Goal: Transaction & Acquisition: Purchase product/service

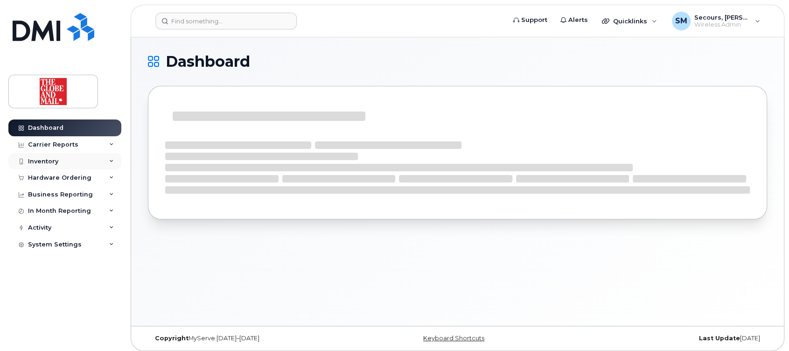
click at [42, 158] on div "Inventory" at bounding box center [43, 161] width 30 height 7
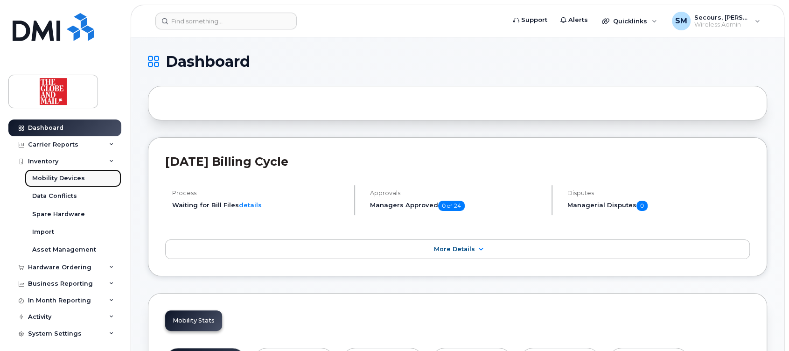
click at [61, 176] on div "Mobility Devices" at bounding box center [58, 178] width 53 height 8
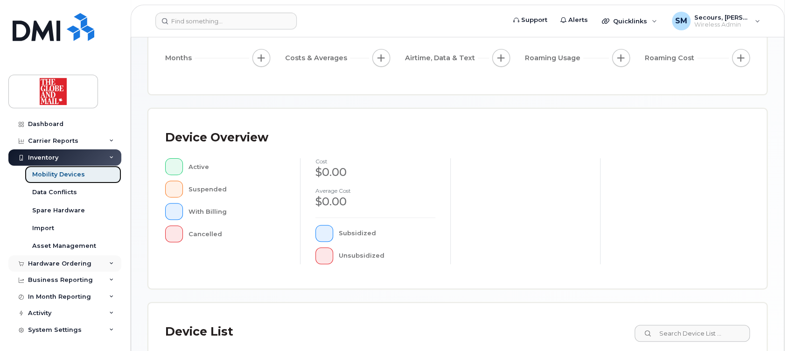
scroll to position [5, 0]
click at [67, 264] on div "Hardware Ordering" at bounding box center [59, 262] width 63 height 7
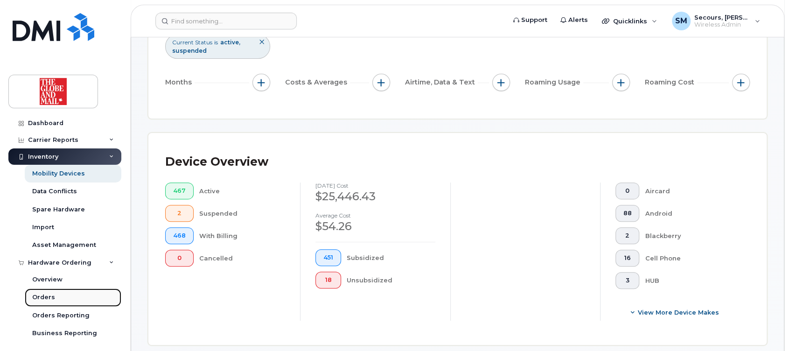
click at [46, 293] on div "Orders" at bounding box center [43, 297] width 23 height 8
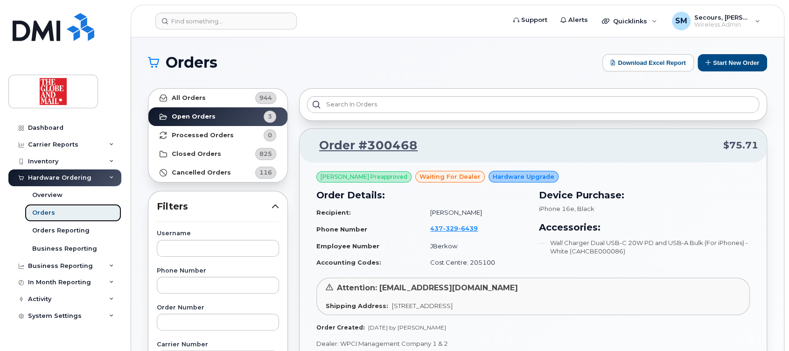
scroll to position [62, 0]
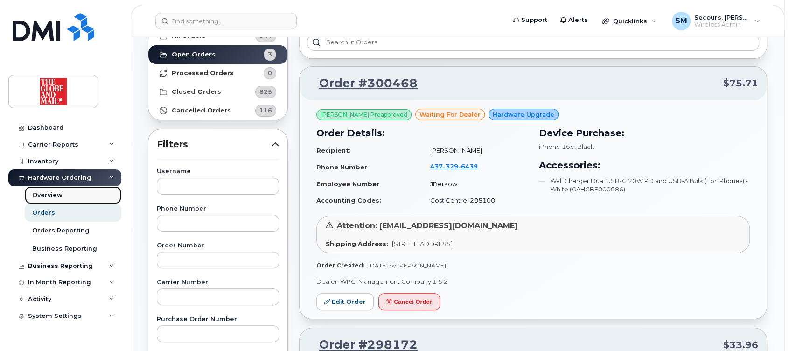
click at [48, 192] on div "Overview" at bounding box center [47, 195] width 30 height 8
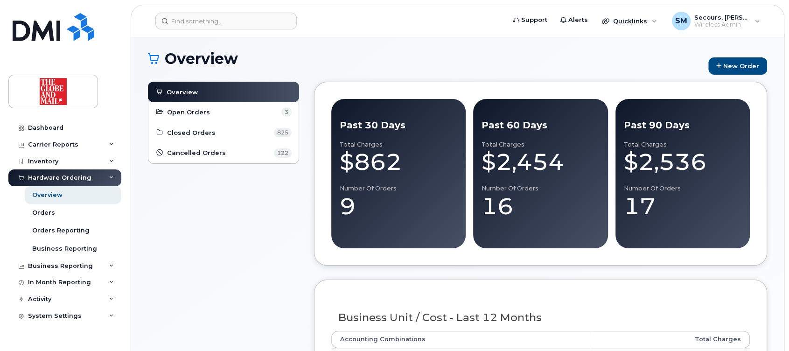
scroll to position [62, 0]
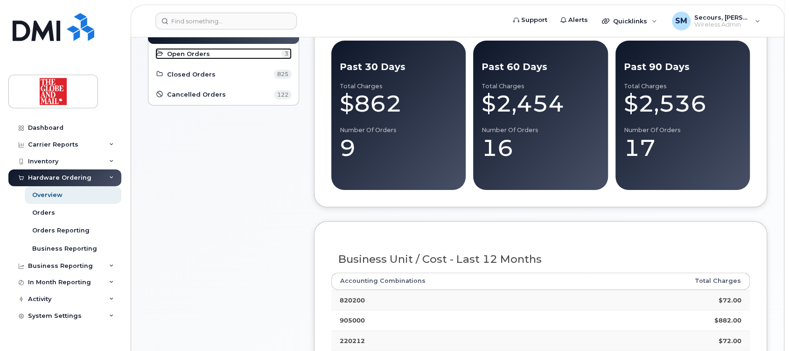
click at [169, 58] on link "Open Orders 3" at bounding box center [223, 53] width 136 height 11
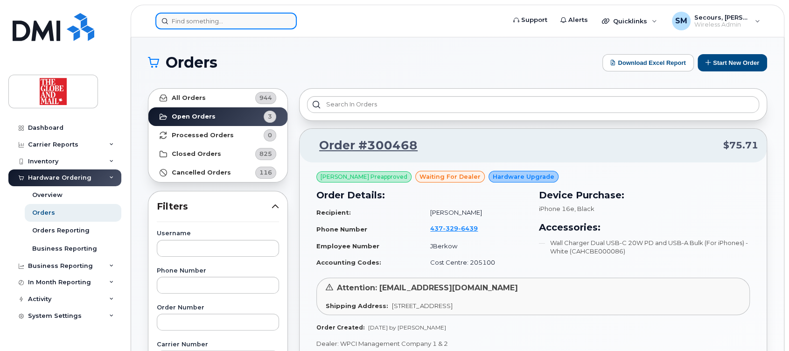
click at [204, 23] on input at bounding box center [225, 21] width 141 height 17
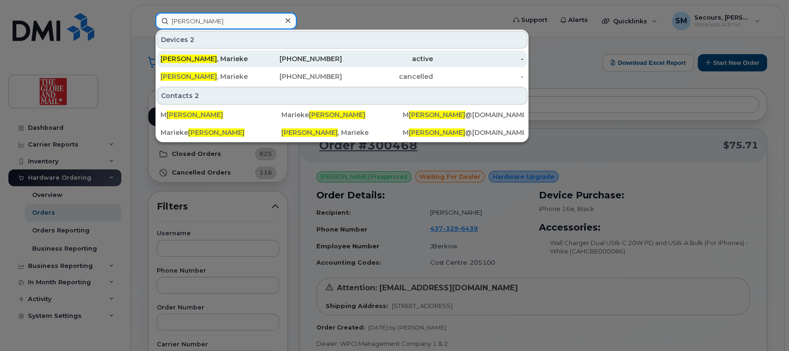
type input "[PERSON_NAME]"
click at [297, 63] on div "[PHONE_NUMBER]" at bounding box center [297, 58] width 91 height 17
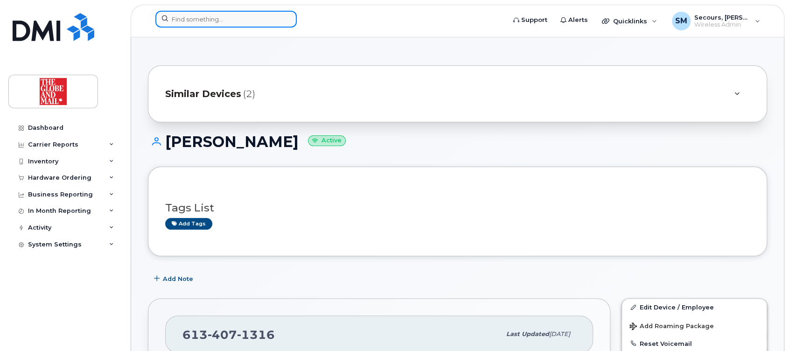
click at [222, 16] on input at bounding box center [225, 19] width 141 height 17
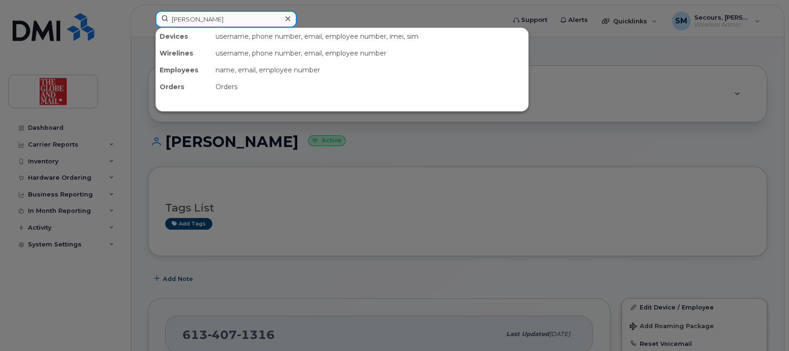
type input "wilson"
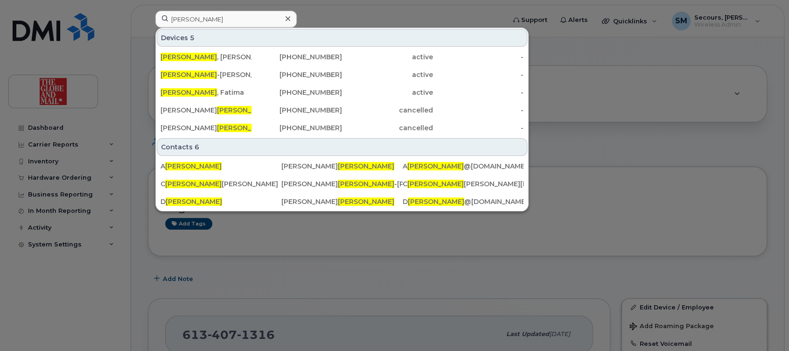
drag, startPoint x: 497, startPoint y: 30, endPoint x: 486, endPoint y: 32, distance: 11.4
click at [496, 30] on div "Devices 5" at bounding box center [342, 38] width 371 height 18
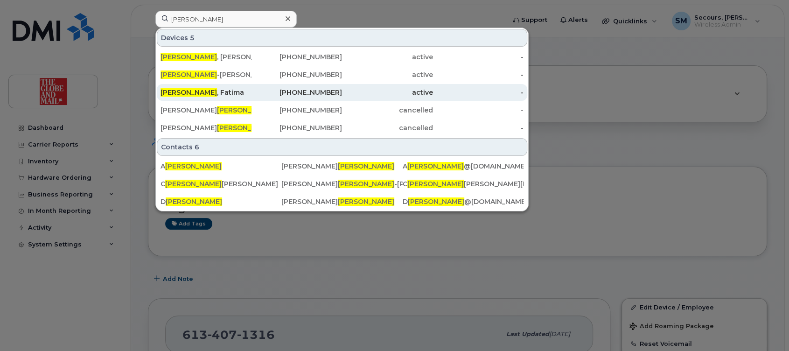
click at [194, 91] on div "Wilson , Fatima" at bounding box center [206, 92] width 91 height 9
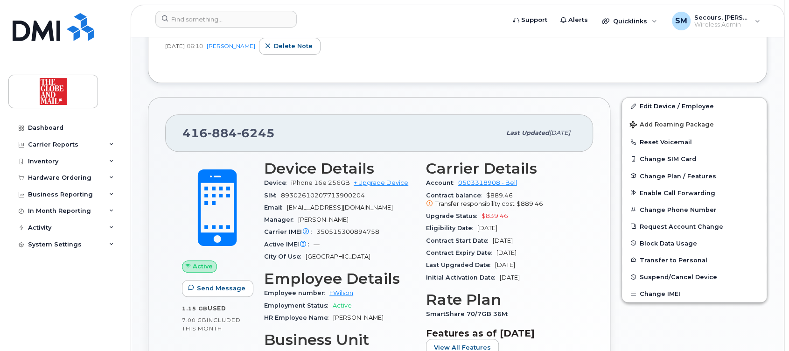
scroll to position [249, 0]
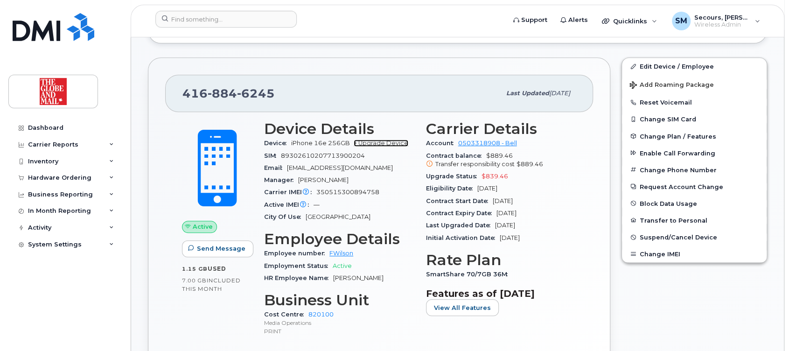
click at [376, 141] on link "+ Upgrade Device" at bounding box center [381, 143] width 55 height 7
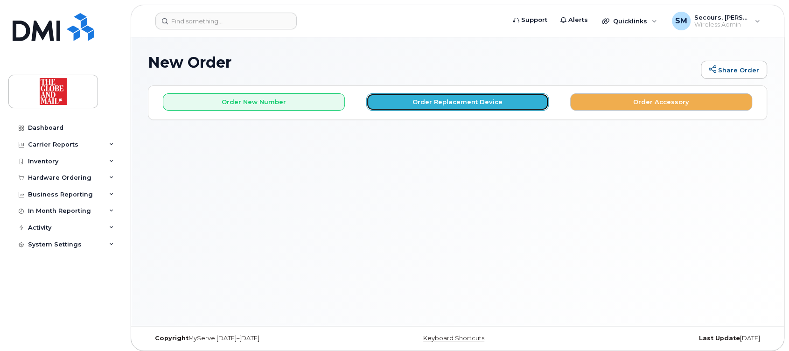
click at [500, 102] on button "Order Replacement Device" at bounding box center [458, 101] width 182 height 17
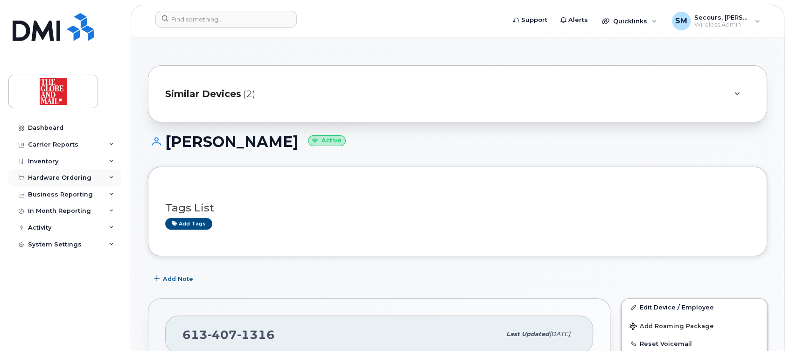
click at [75, 176] on div "Hardware Ordering" at bounding box center [59, 177] width 63 height 7
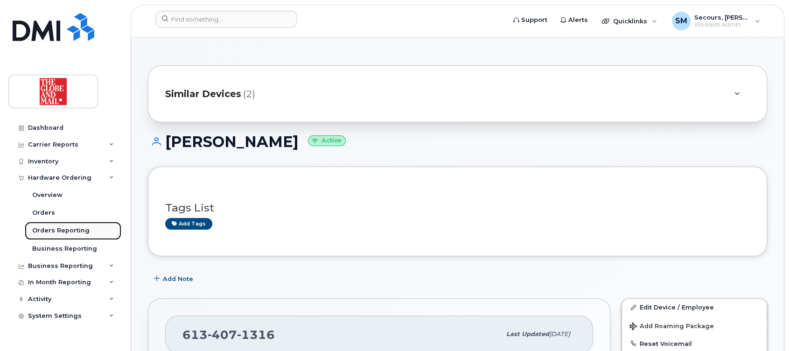
click at [66, 228] on div "Orders Reporting" at bounding box center [60, 230] width 57 height 8
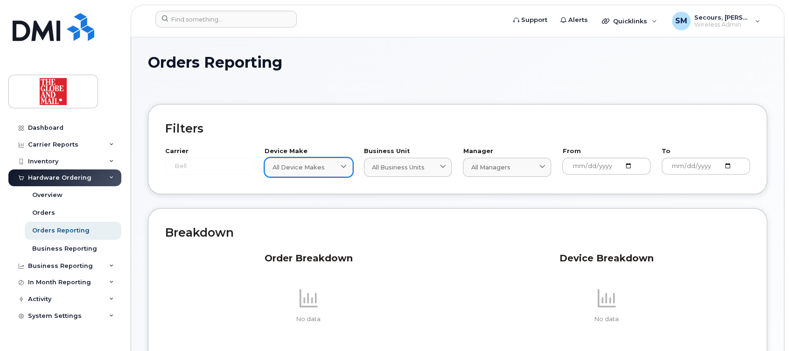
click at [341, 164] on icon at bounding box center [344, 167] width 6 height 6
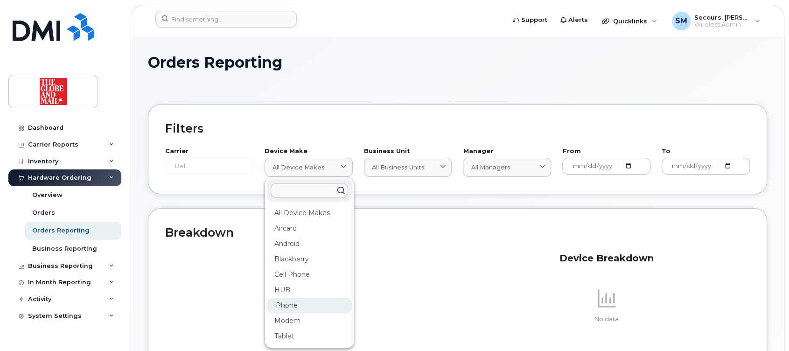
click at [303, 299] on div "iPhone" at bounding box center [309, 305] width 85 height 15
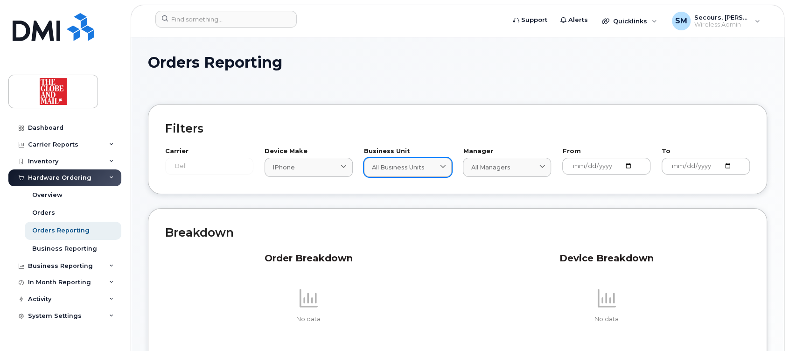
click at [443, 167] on icon at bounding box center [443, 167] width 6 height 6
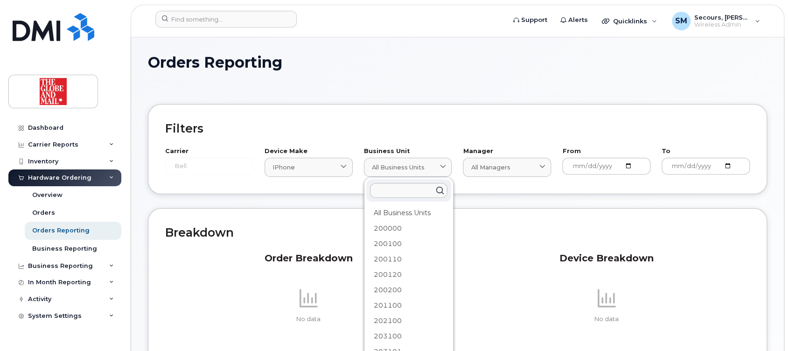
click at [371, 117] on div "Filters Carrier Bell Device Make iPhone All Device Makes Aircard Android Blackb…" at bounding box center [458, 149] width 620 height 90
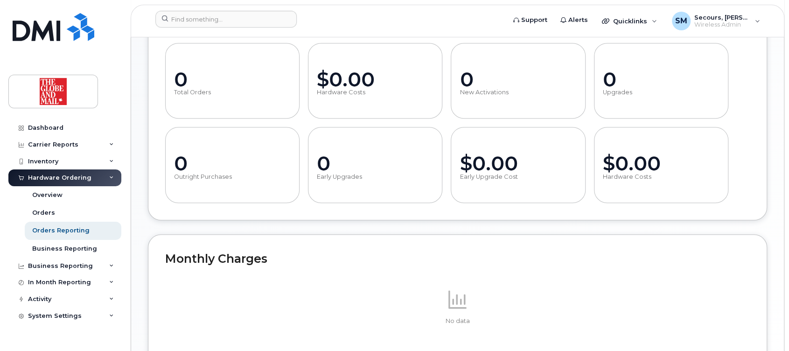
scroll to position [394, 0]
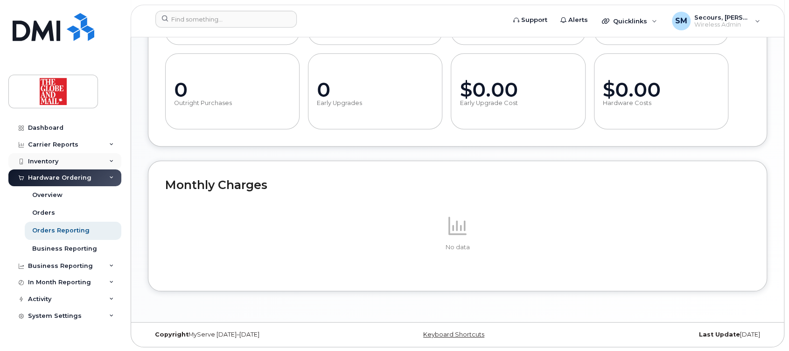
click at [55, 158] on div "Inventory" at bounding box center [43, 161] width 30 height 7
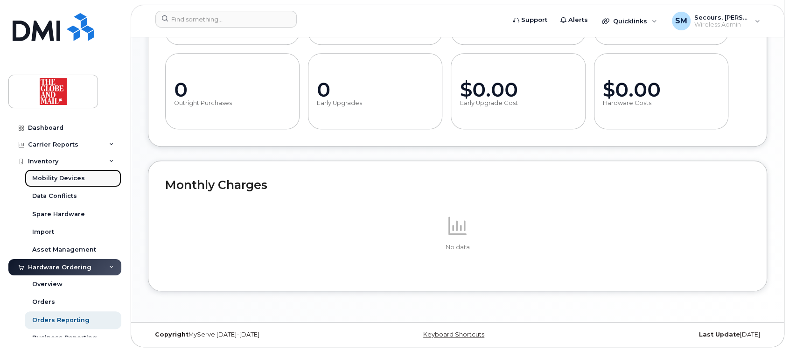
click at [66, 177] on div "Mobility Devices" at bounding box center [58, 178] width 53 height 8
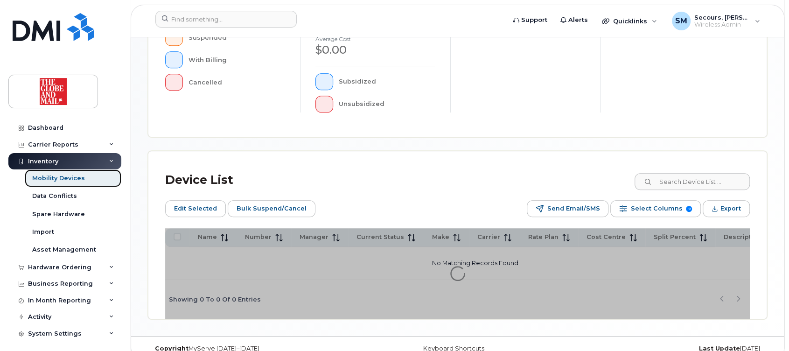
scroll to position [310, 0]
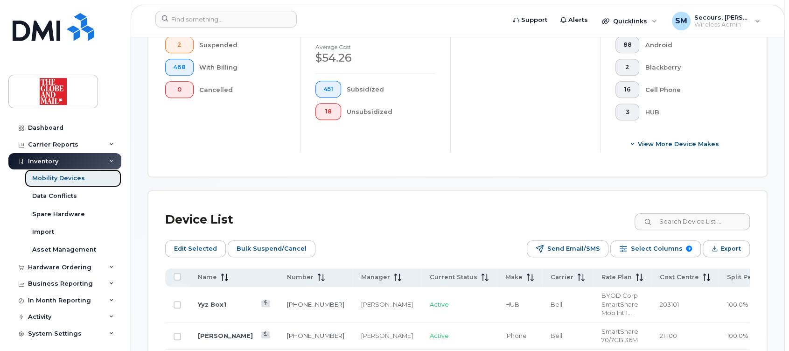
scroll to position [334, 0]
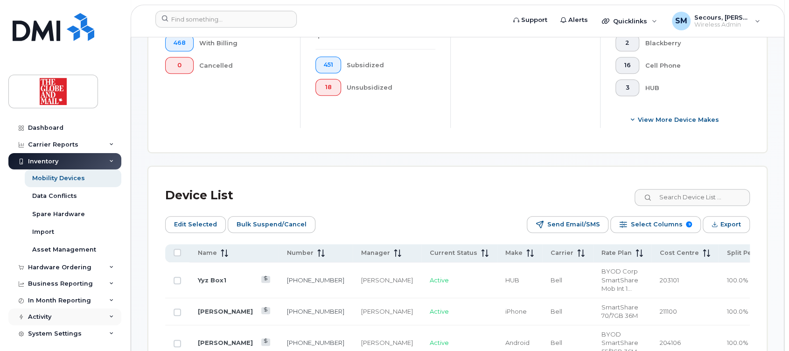
click at [45, 312] on div "Activity" at bounding box center [64, 317] width 113 height 17
click at [61, 283] on div "Business Reporting" at bounding box center [60, 283] width 65 height 7
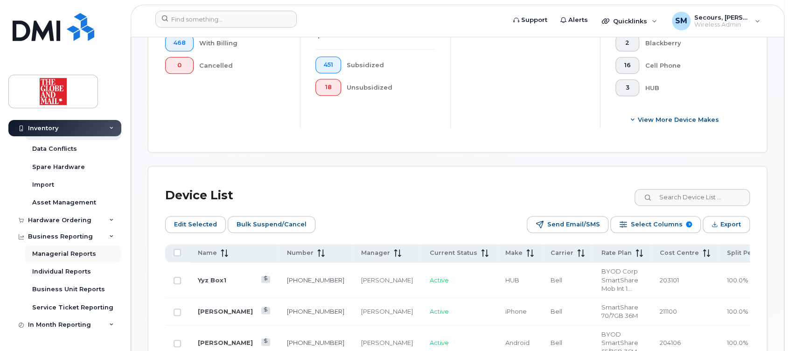
scroll to position [62, 0]
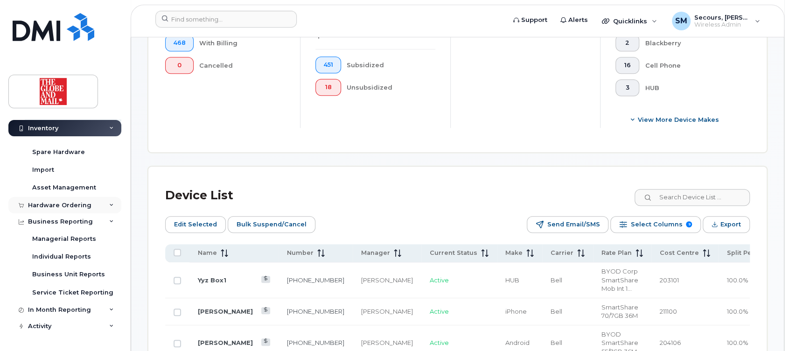
click at [105, 202] on div "Hardware Ordering" at bounding box center [64, 205] width 113 height 17
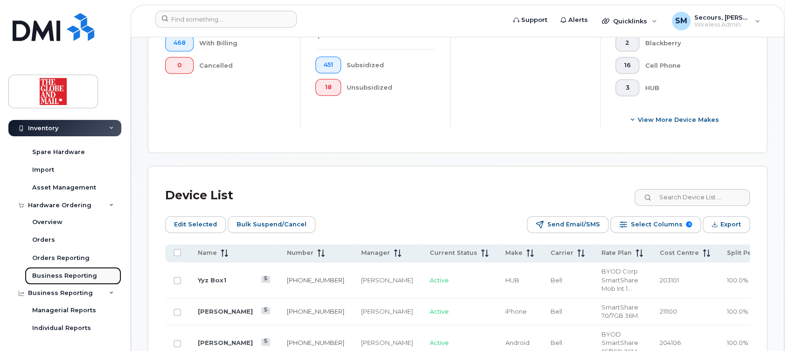
click at [65, 270] on link "Business Reporting" at bounding box center [73, 276] width 97 height 18
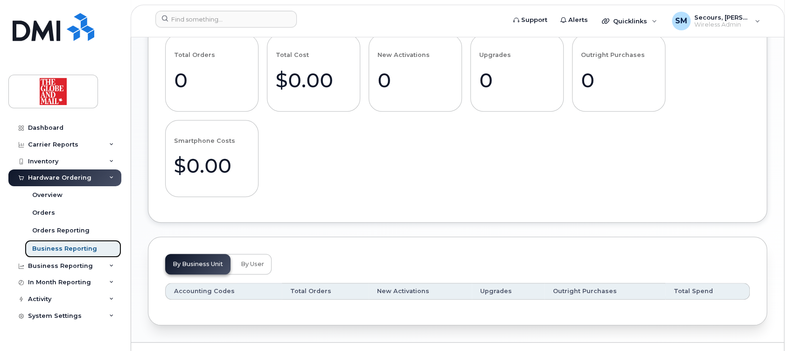
scroll to position [421, 0]
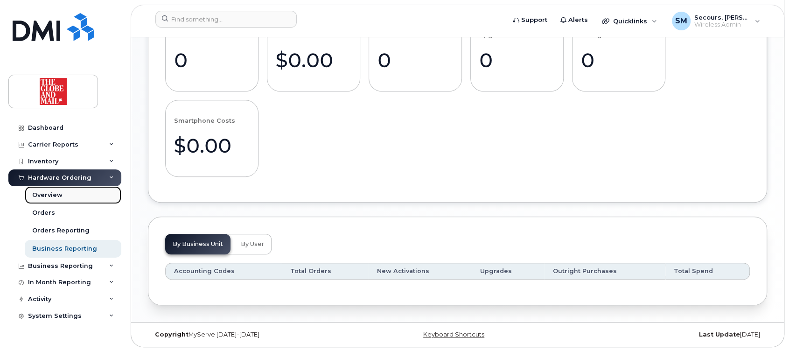
click at [48, 196] on div "Overview" at bounding box center [47, 195] width 30 height 8
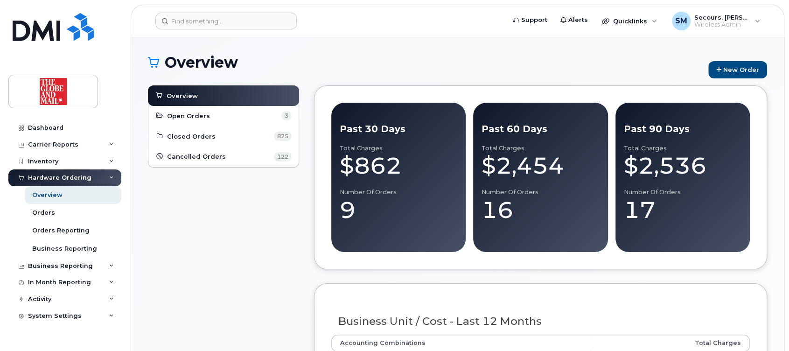
click at [380, 169] on div "$862" at bounding box center [399, 166] width 118 height 28
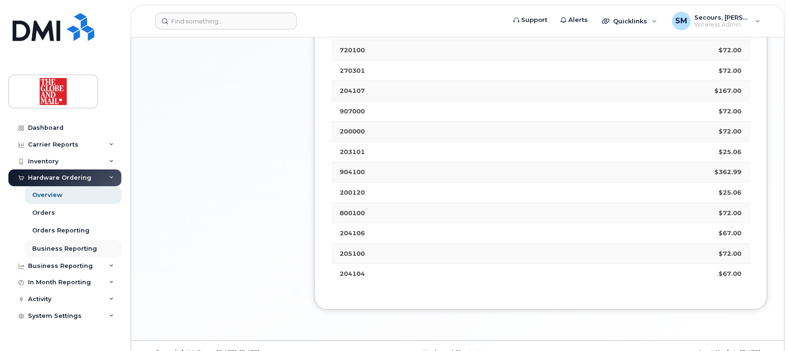
scroll to position [411, 0]
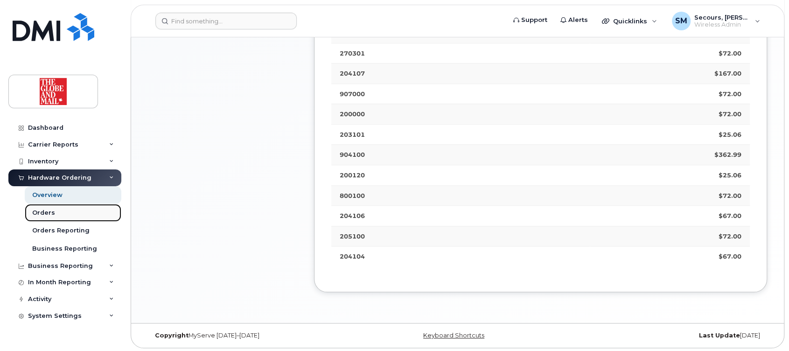
click at [57, 213] on link "Orders" at bounding box center [73, 213] width 97 height 18
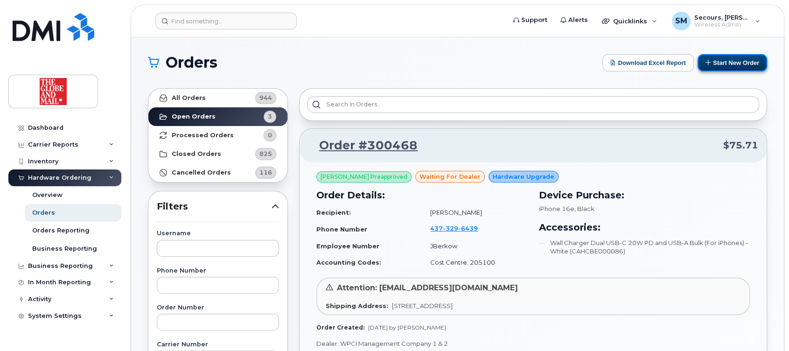
click at [737, 63] on button "Start New Order" at bounding box center [733, 62] width 70 height 17
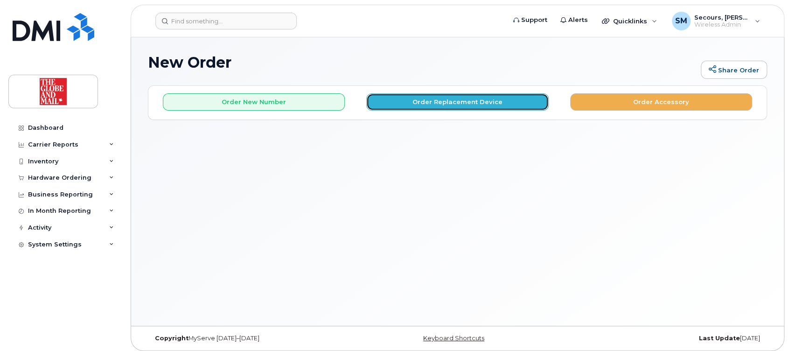
click at [471, 100] on button "Order Replacement Device" at bounding box center [458, 101] width 182 height 17
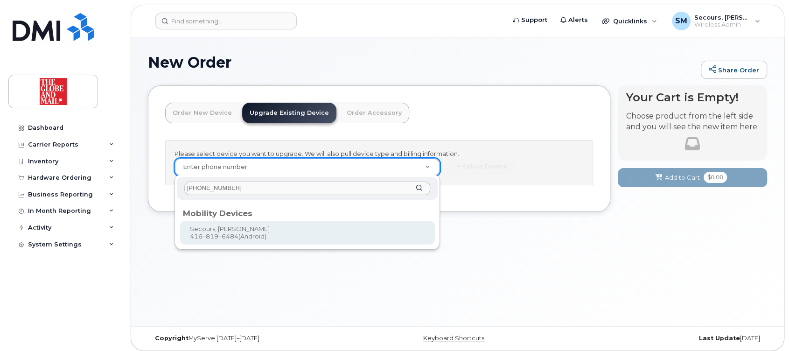
type input "[PHONE_NUMBER]"
type input "243977"
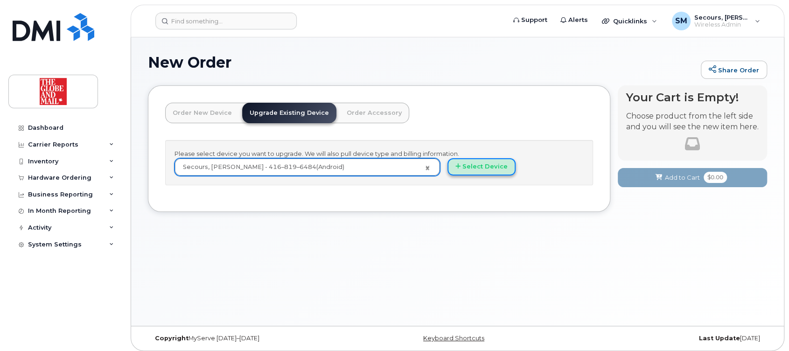
click at [468, 166] on button "Select Device" at bounding box center [482, 166] width 68 height 17
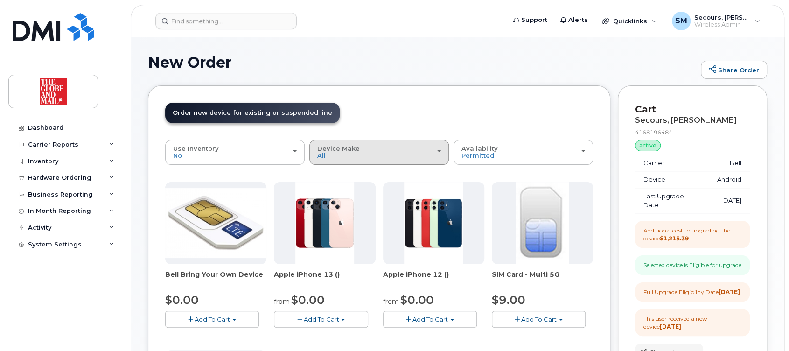
click at [443, 155] on button "Device Make All Cell Phone iPhone Unknown" at bounding box center [380, 152] width 140 height 24
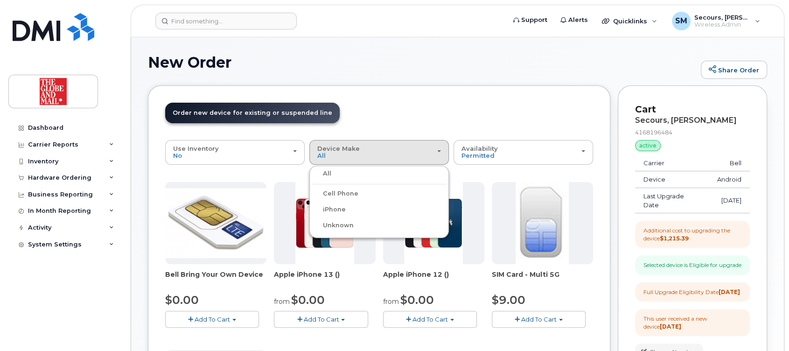
click at [344, 208] on label "iPhone" at bounding box center [329, 209] width 34 height 11
click at [0, 0] on input "iPhone" at bounding box center [0, 0] width 0 height 0
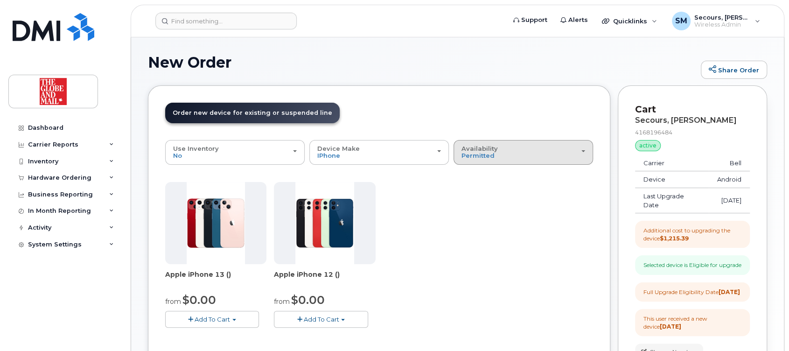
click at [583, 146] on div "Availability Permitted All" at bounding box center [524, 152] width 124 height 14
click at [474, 189] on label "All" at bounding box center [466, 189] width 20 height 11
click at [0, 0] on input "All" at bounding box center [0, 0] width 0 height 0
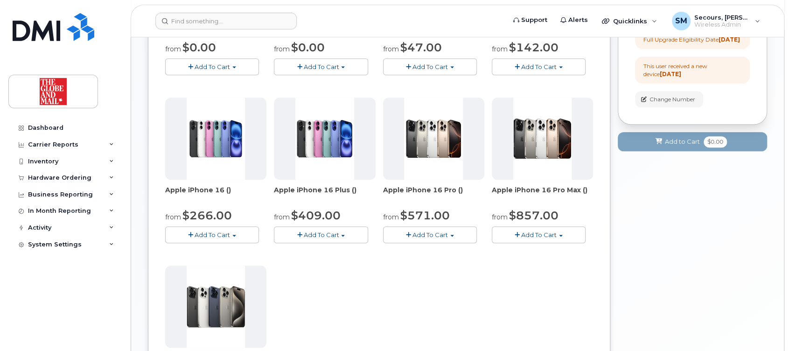
scroll to position [248, 0]
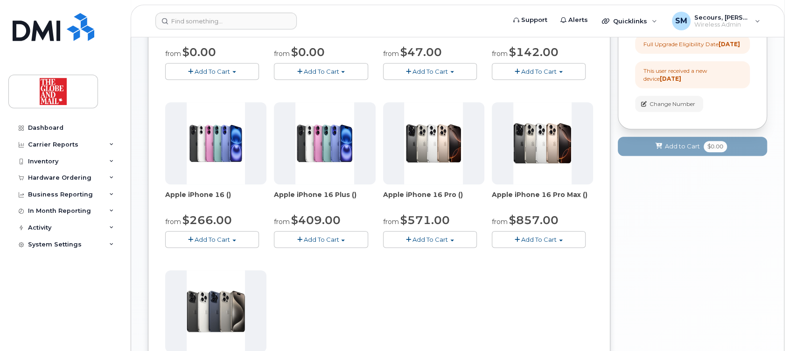
drag, startPoint x: 590, startPoint y: 191, endPoint x: 488, endPoint y: 197, distance: 101.9
click at [488, 197] on div "Apple iPhone 13 () from $0.00 Add To Cart $0.00 - 3 year term - voice & data pl…" at bounding box center [379, 182] width 428 height 497
copy span "Apple iPhone 16 Pro Max ()"
